Goal: Transaction & Acquisition: Book appointment/travel/reservation

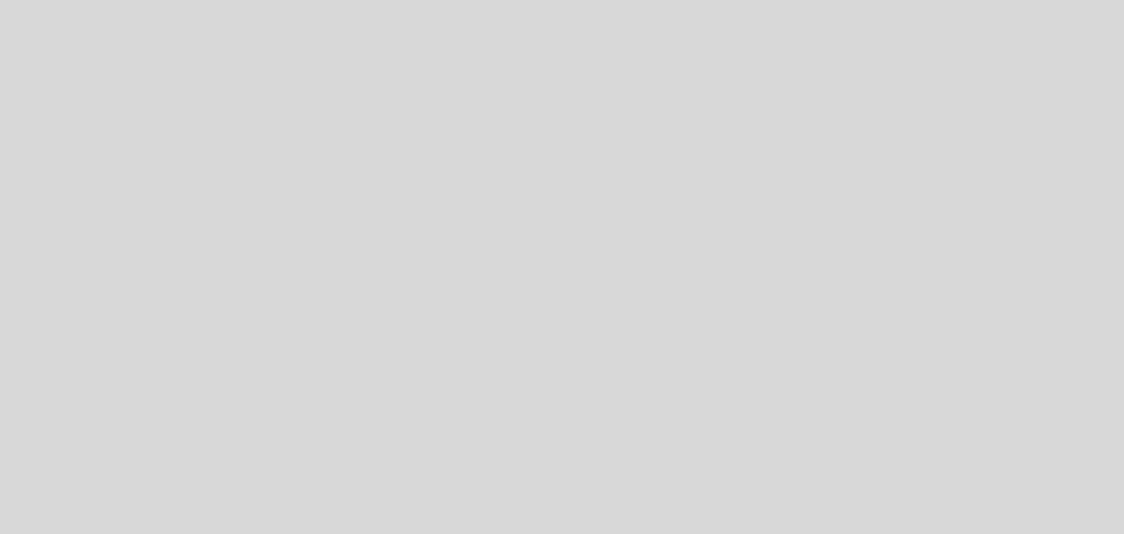
select select "es"
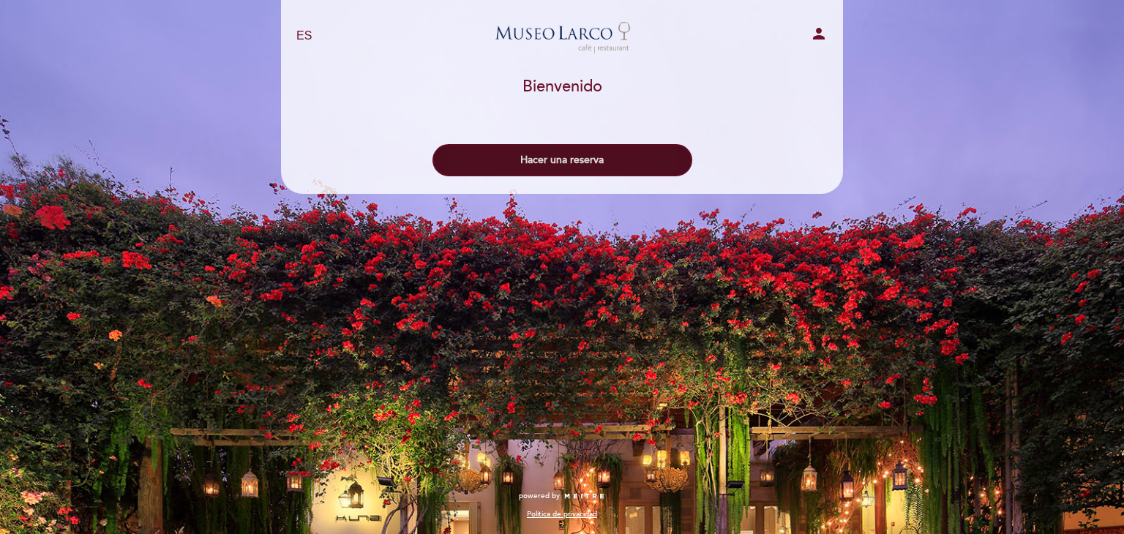
click at [599, 149] on button "Hacer una reserva" at bounding box center [563, 160] width 260 height 32
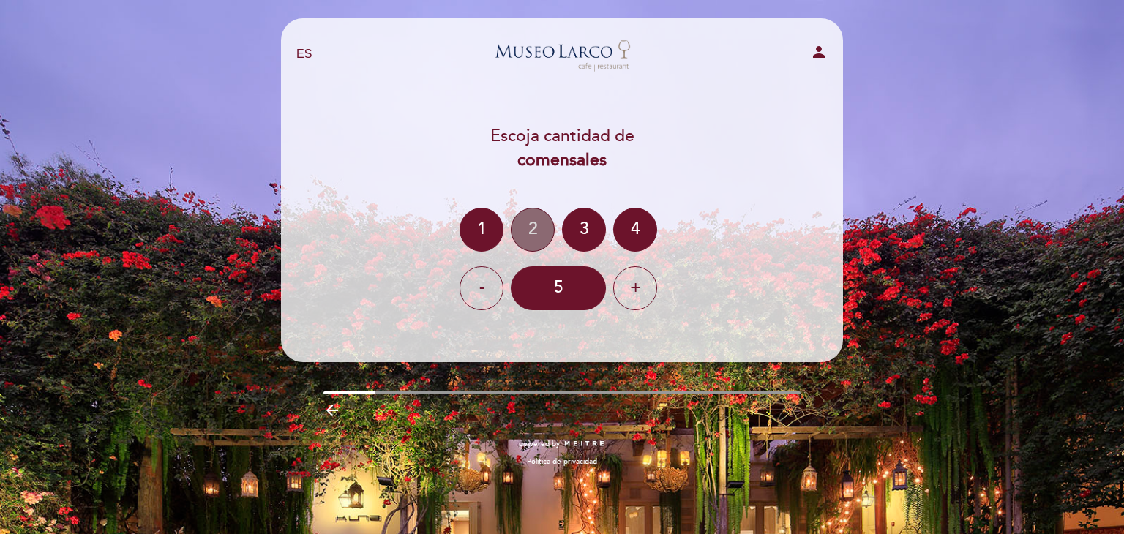
click at [532, 233] on div "2" at bounding box center [533, 230] width 44 height 44
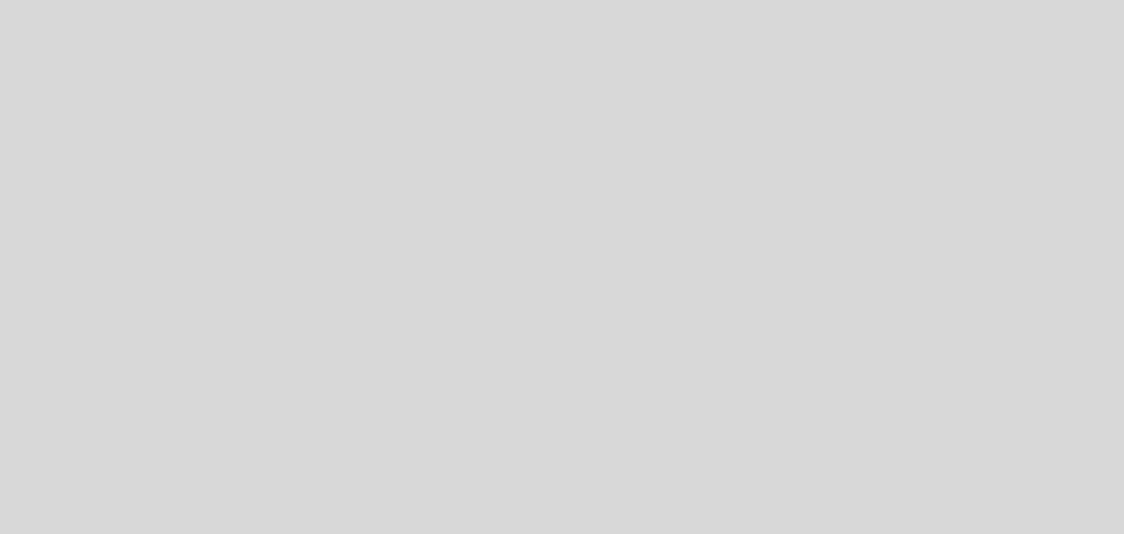
select select "es"
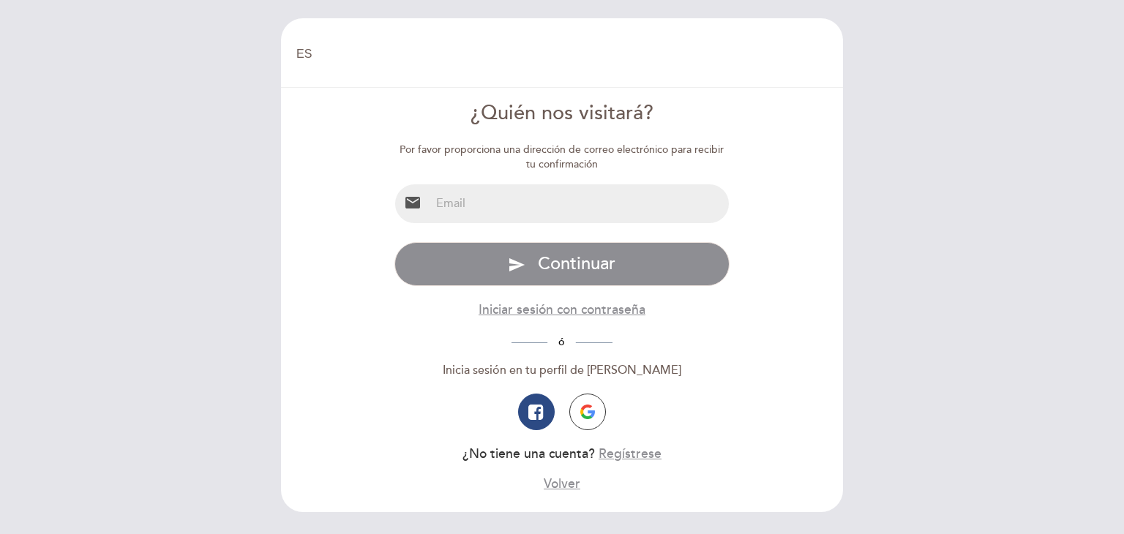
click at [607, 200] on input "email" at bounding box center [579, 203] width 299 height 39
type input "[EMAIL_ADDRESS][DOMAIN_NAME]"
